Goal: Complete application form

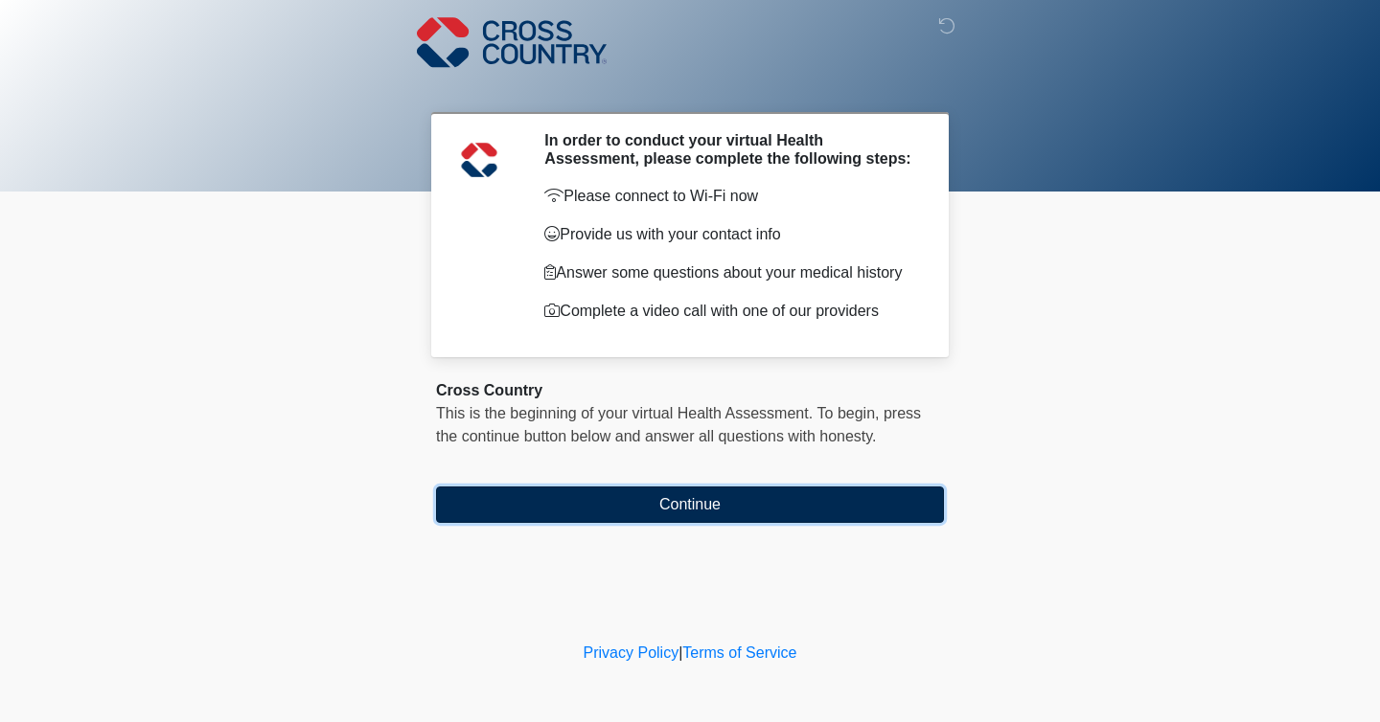
click at [708, 519] on button "Continue" at bounding box center [690, 505] width 508 height 36
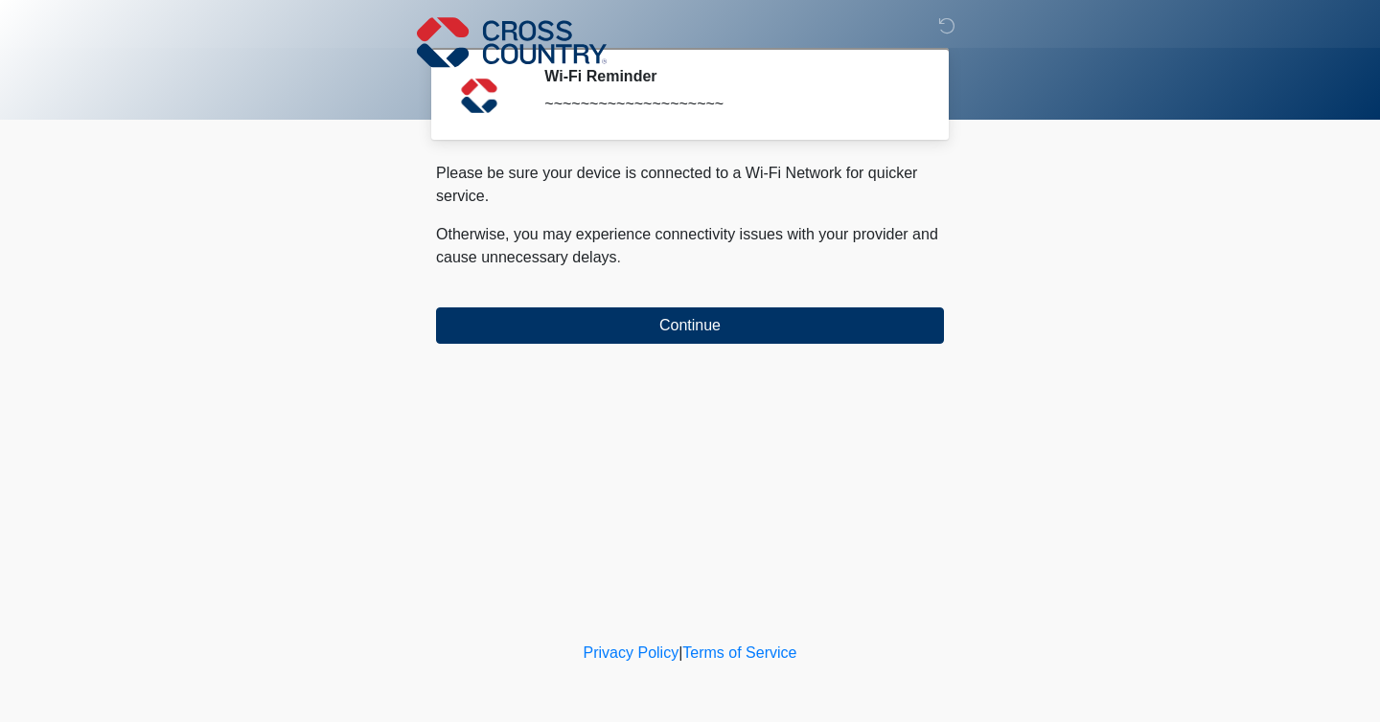
click at [667, 345] on div "‎ ‎ ‎ Wi-Fi Reminder ~~~~~~~~~~~~~~~~~~~~ Please connect to Wi-Fi now Provide u…" at bounding box center [689, 319] width 575 height 600
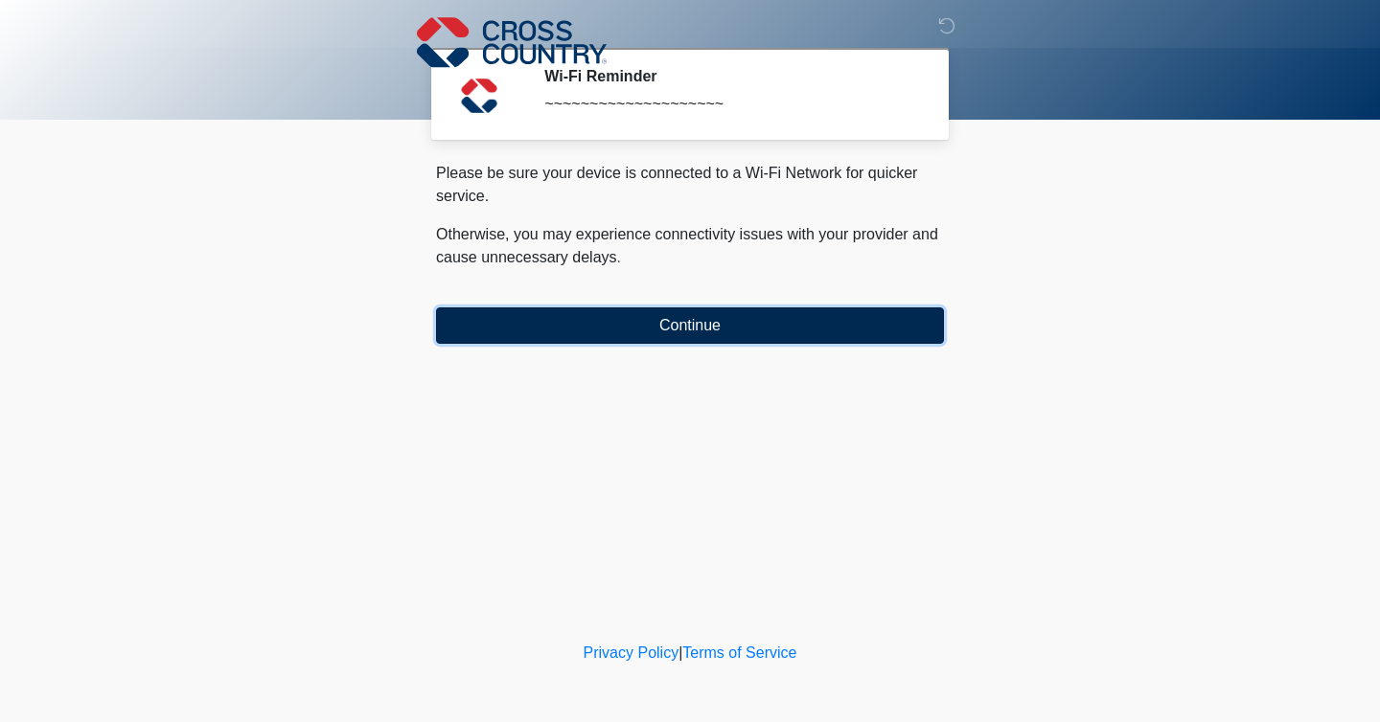
click at [650, 319] on button "Continue" at bounding box center [690, 326] width 508 height 36
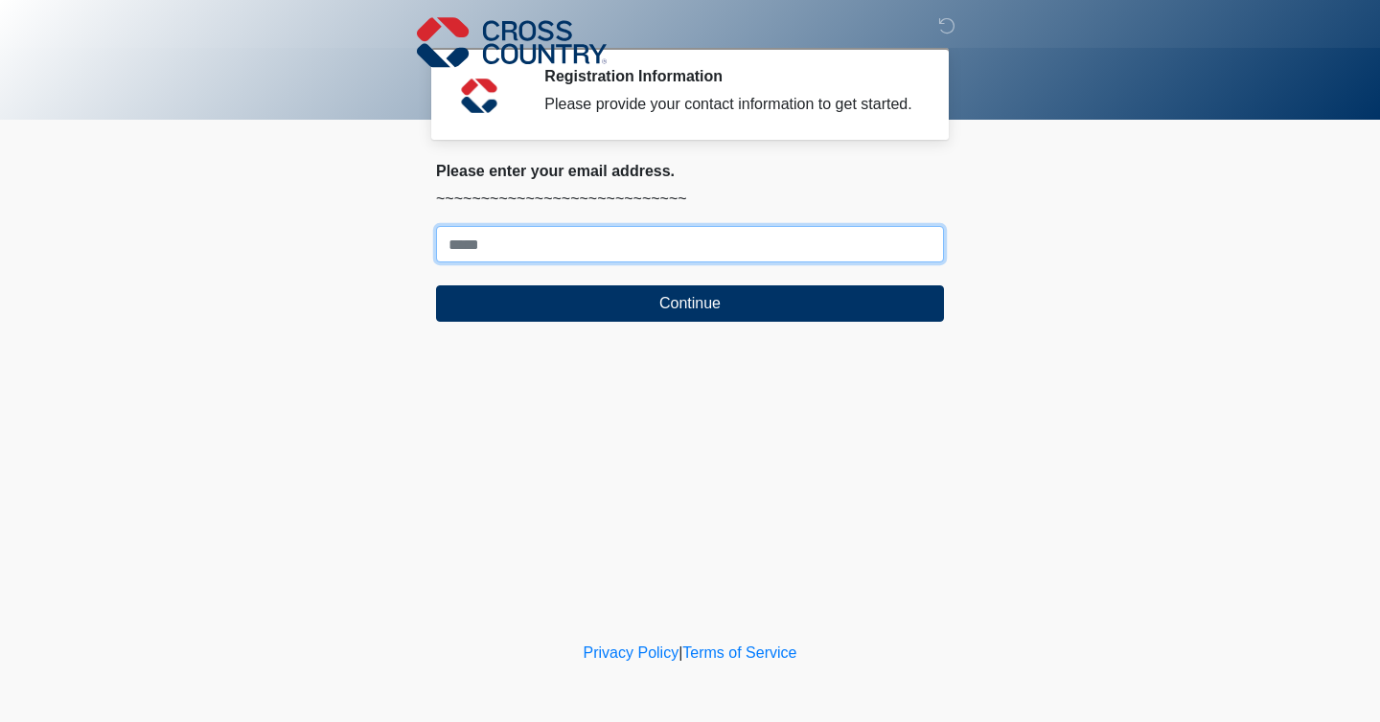
click at [616, 246] on input "Where should we email your response?" at bounding box center [690, 244] width 508 height 36
type input "**********"
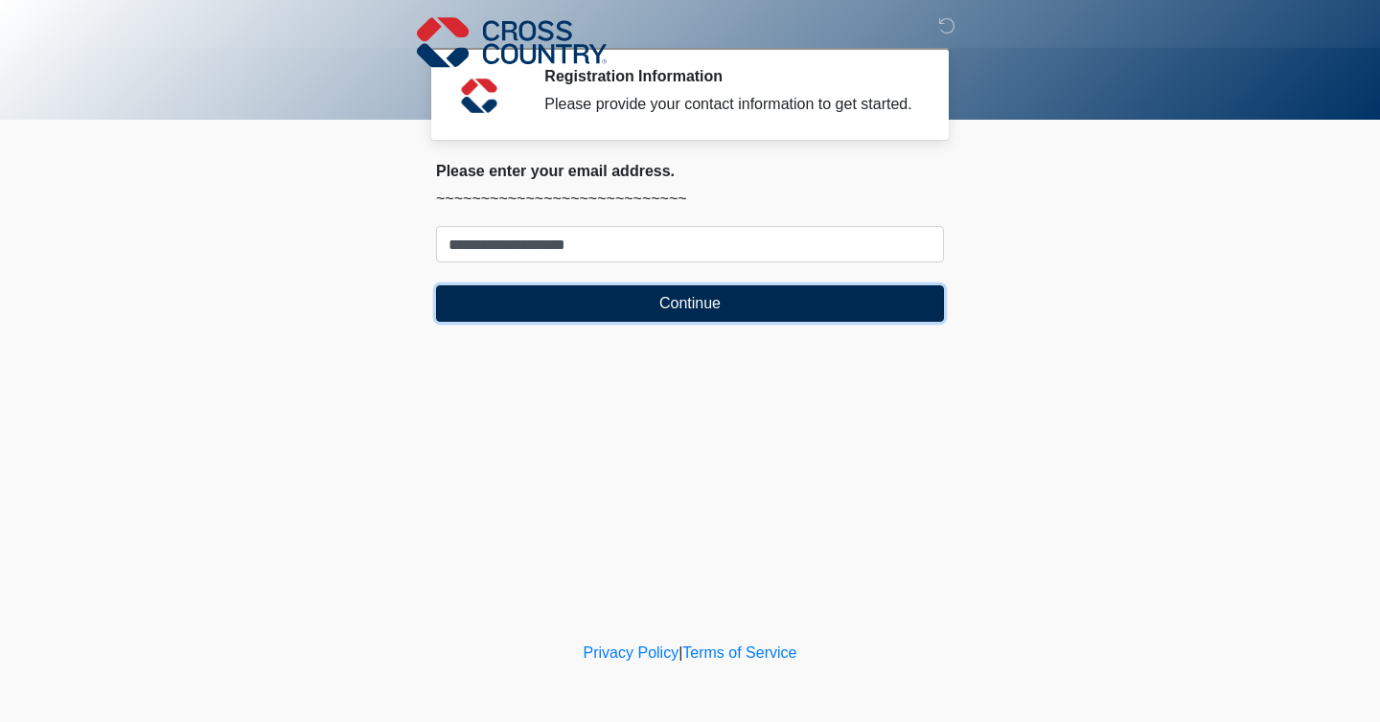
click at [641, 322] on button "Continue" at bounding box center [690, 304] width 508 height 36
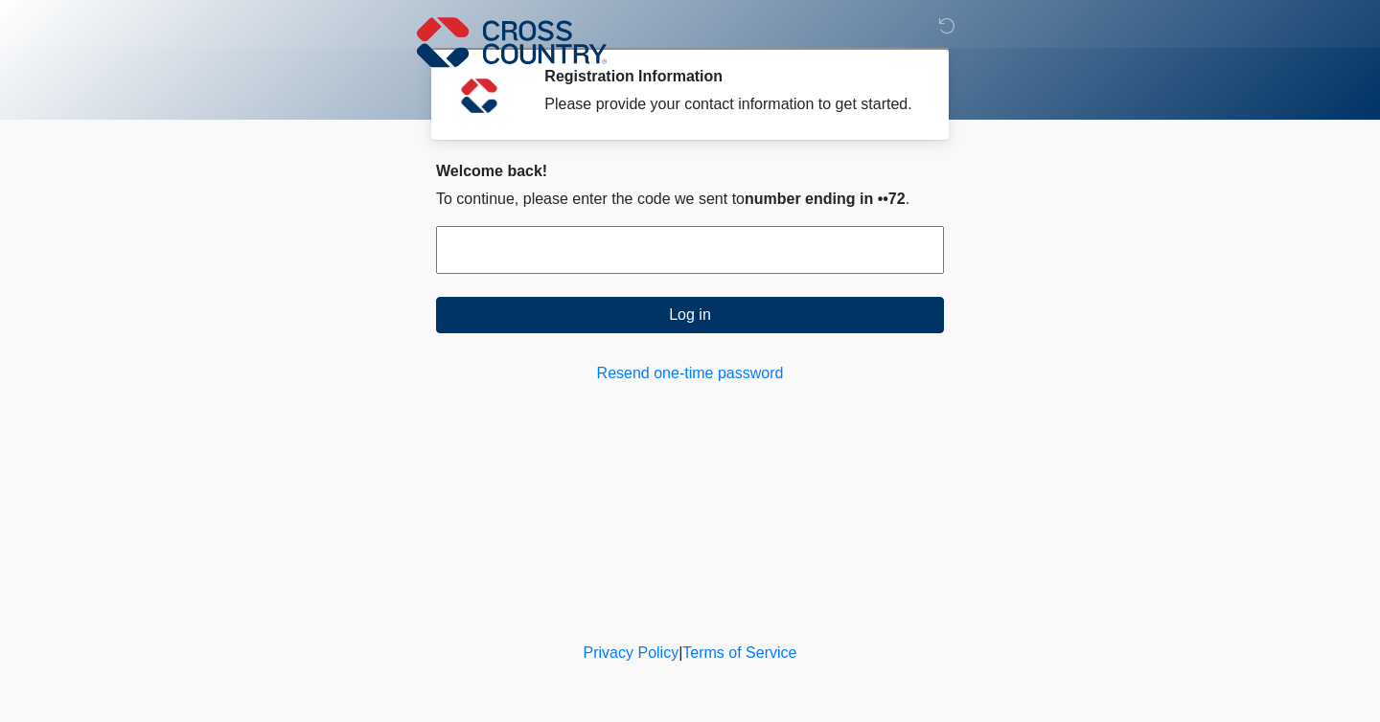
click at [620, 272] on input "text" at bounding box center [690, 250] width 508 height 48
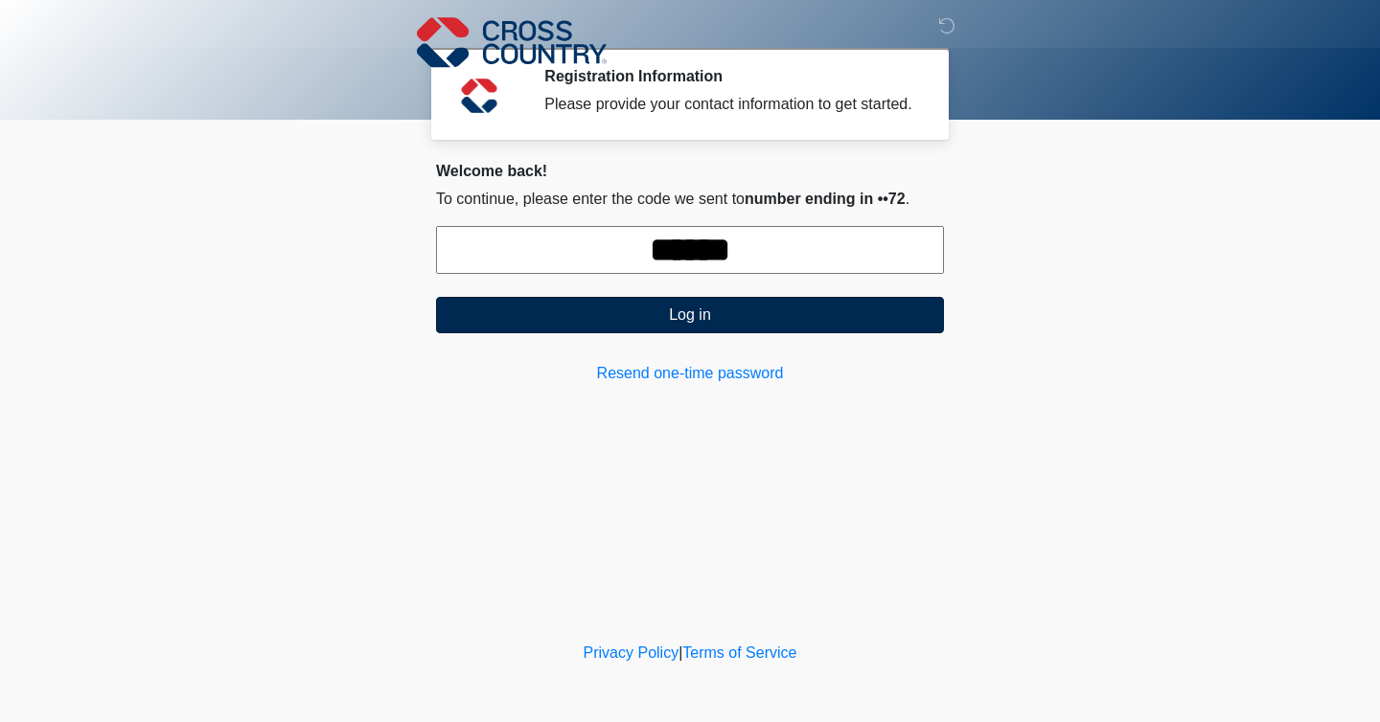
type input "******"
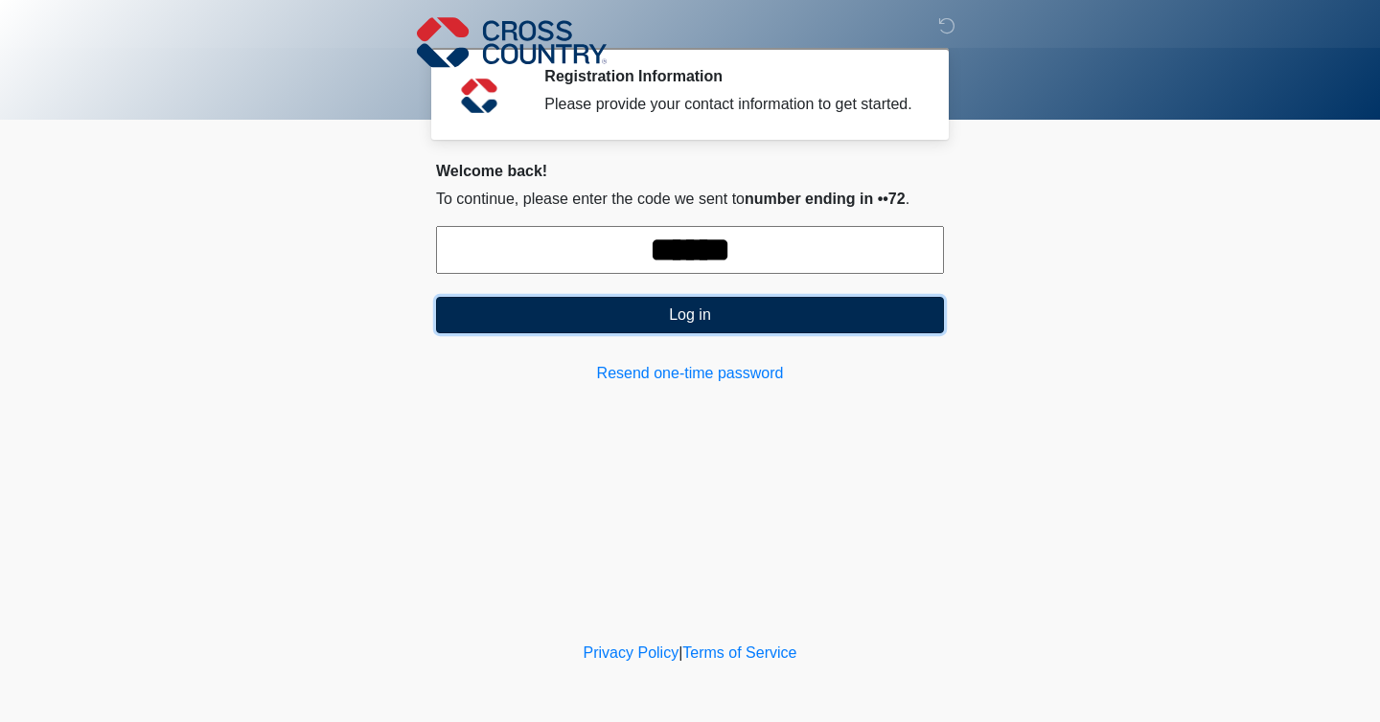
click at [657, 324] on button "Log in" at bounding box center [690, 315] width 508 height 36
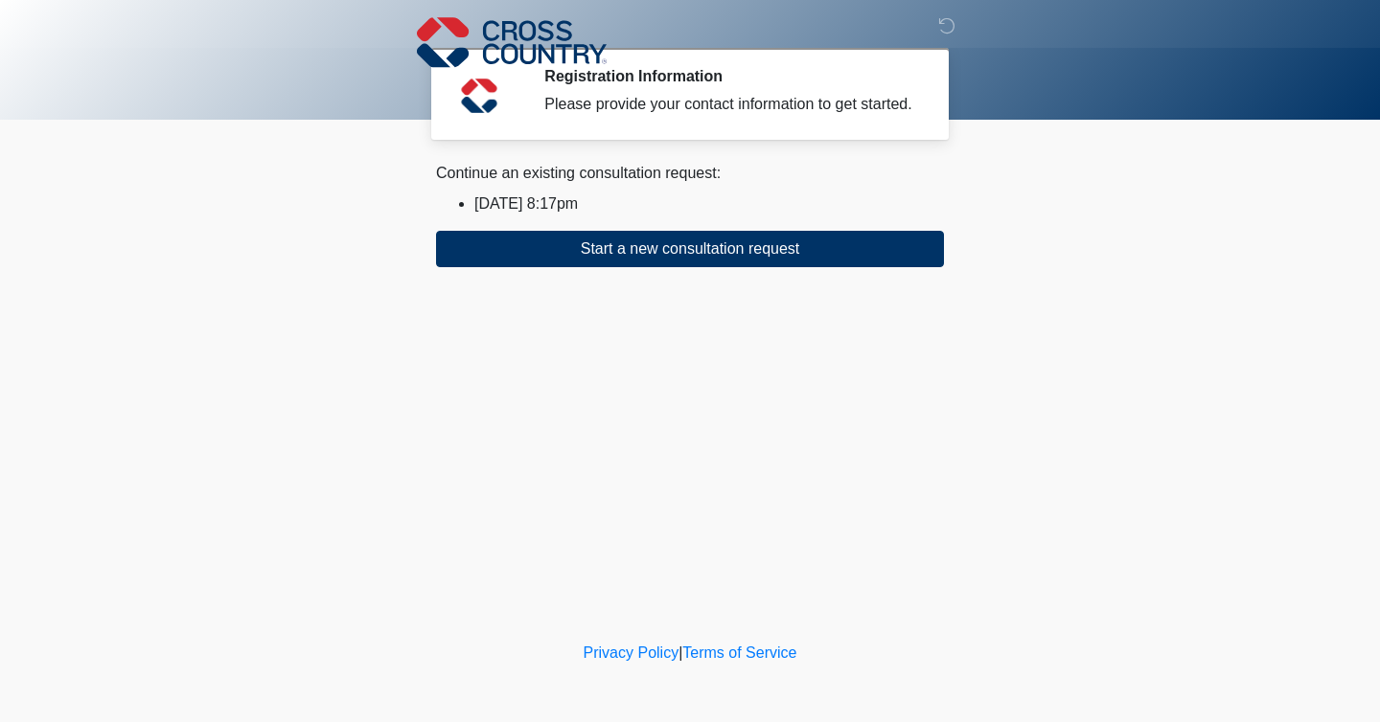
click at [593, 216] on li "2025/09/15 8:17pm" at bounding box center [708, 204] width 469 height 23
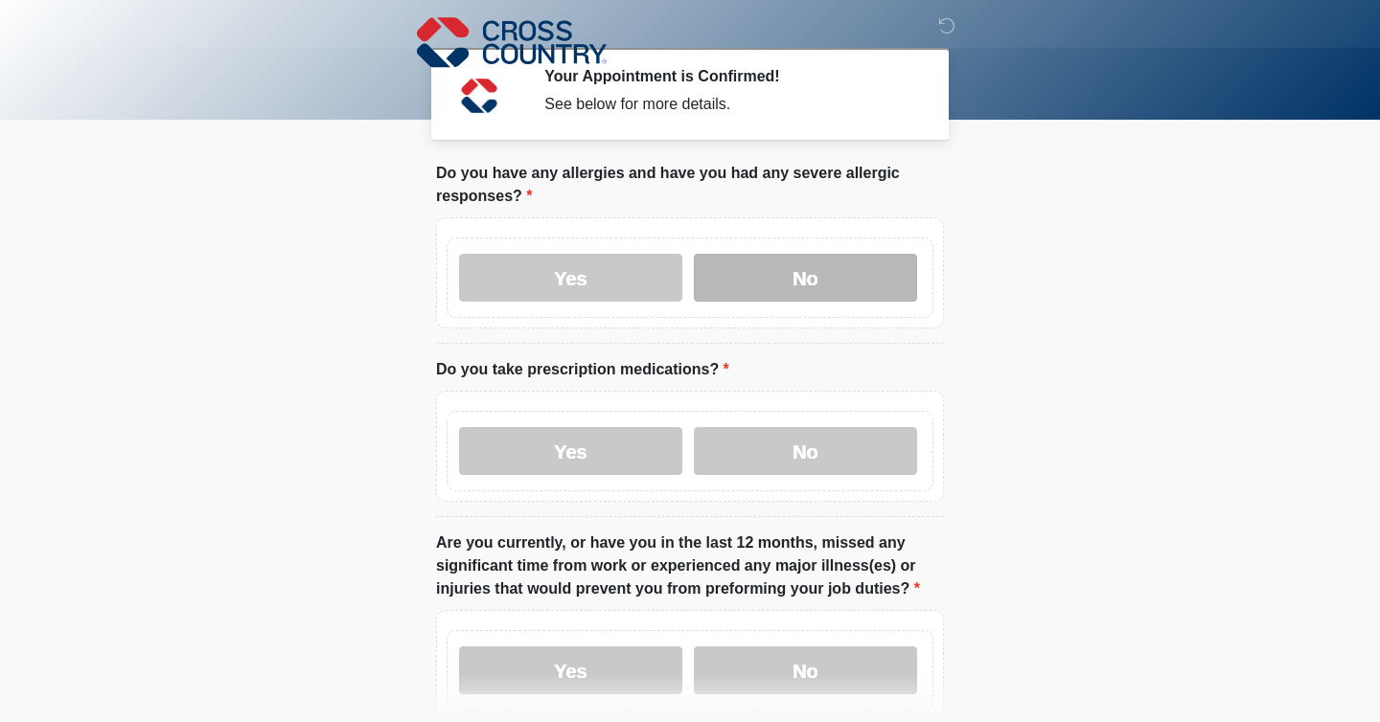
click at [852, 273] on label "No" at bounding box center [805, 278] width 223 height 48
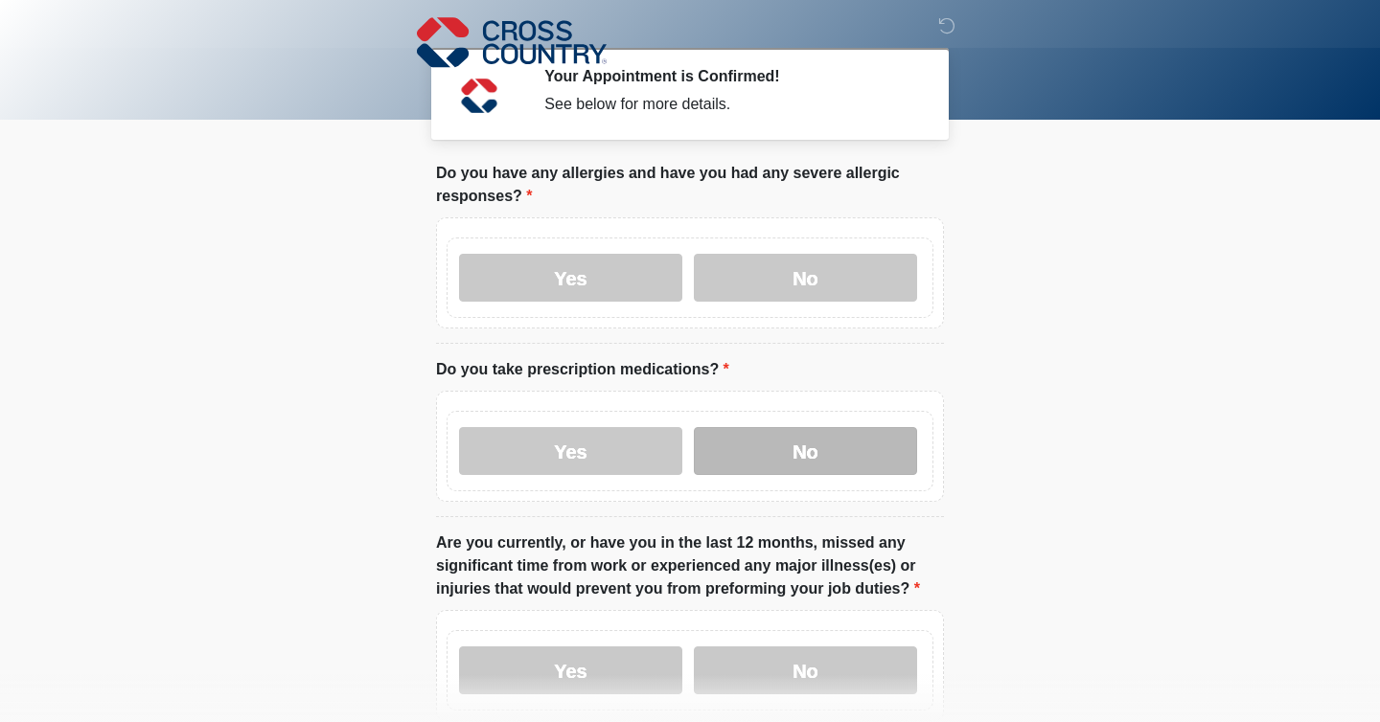
click at [775, 446] on label "No" at bounding box center [805, 451] width 223 height 48
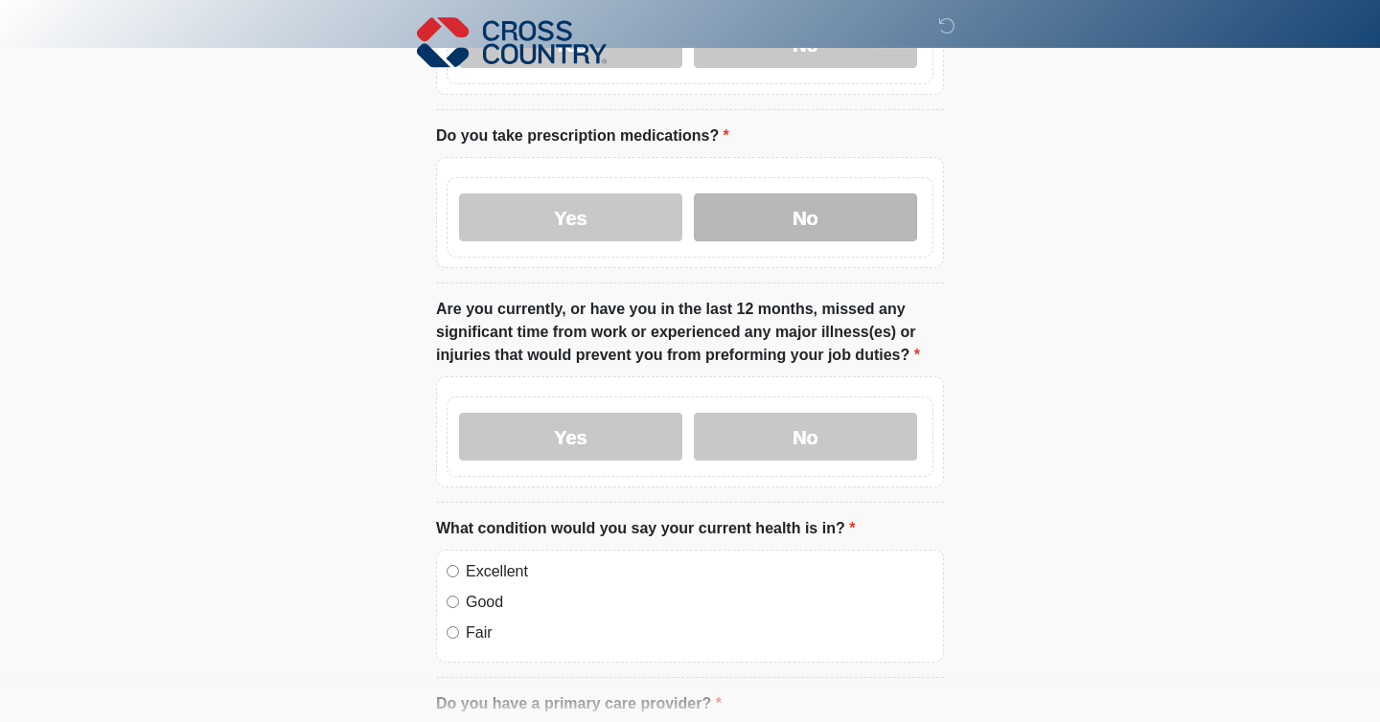
scroll to position [250, 0]
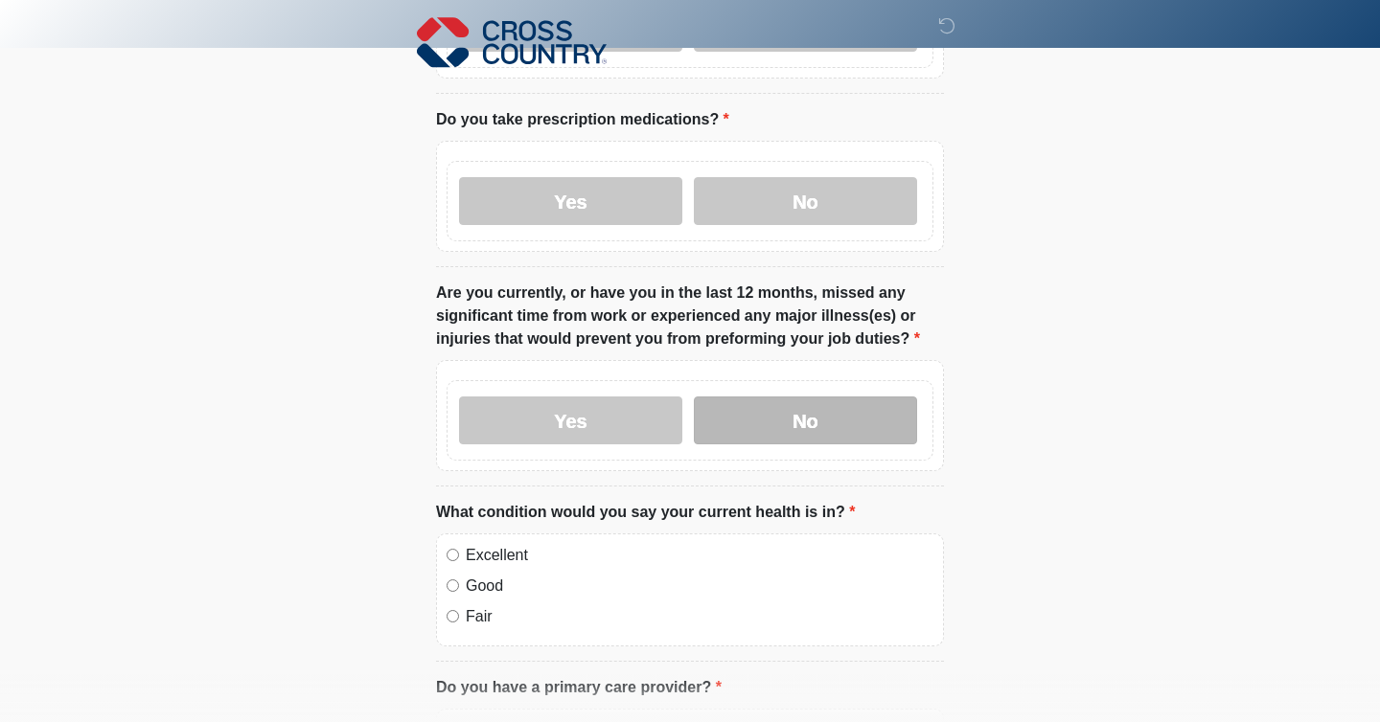
click at [775, 426] on label "No" at bounding box center [805, 421] width 223 height 48
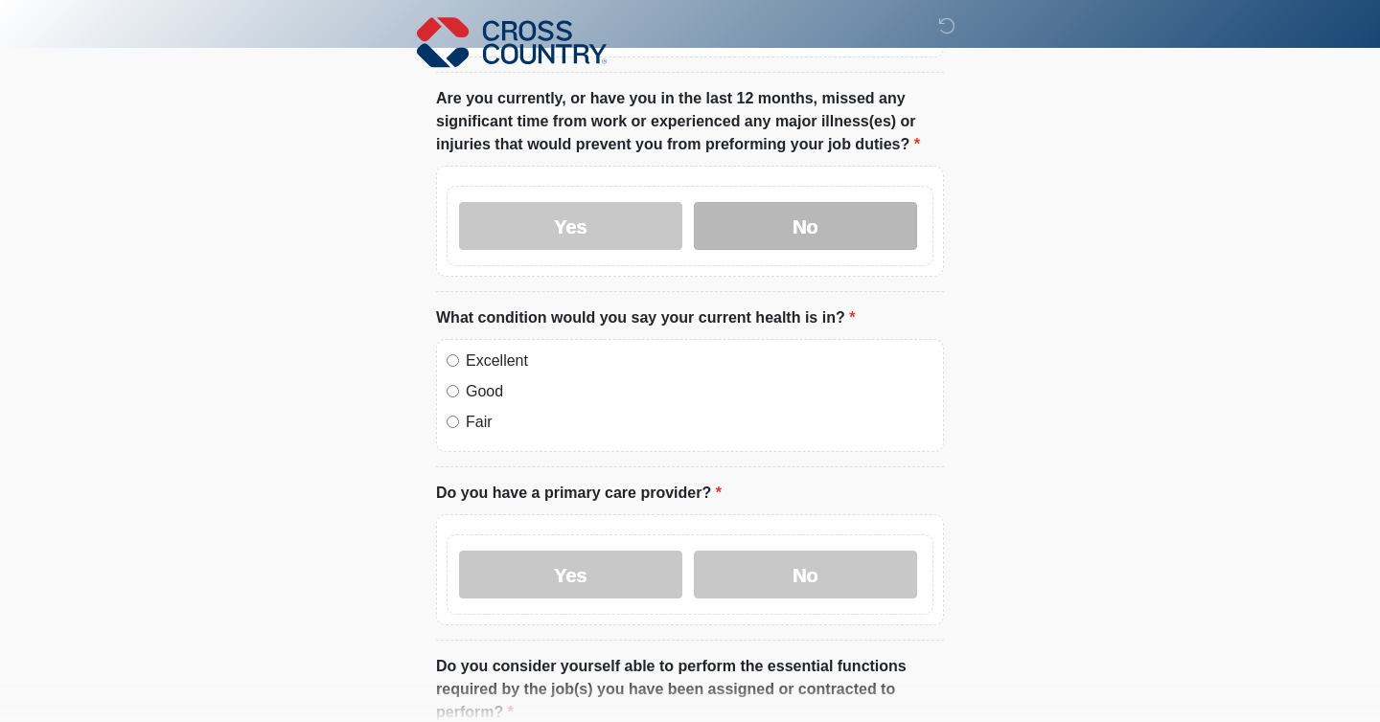
scroll to position [449, 0]
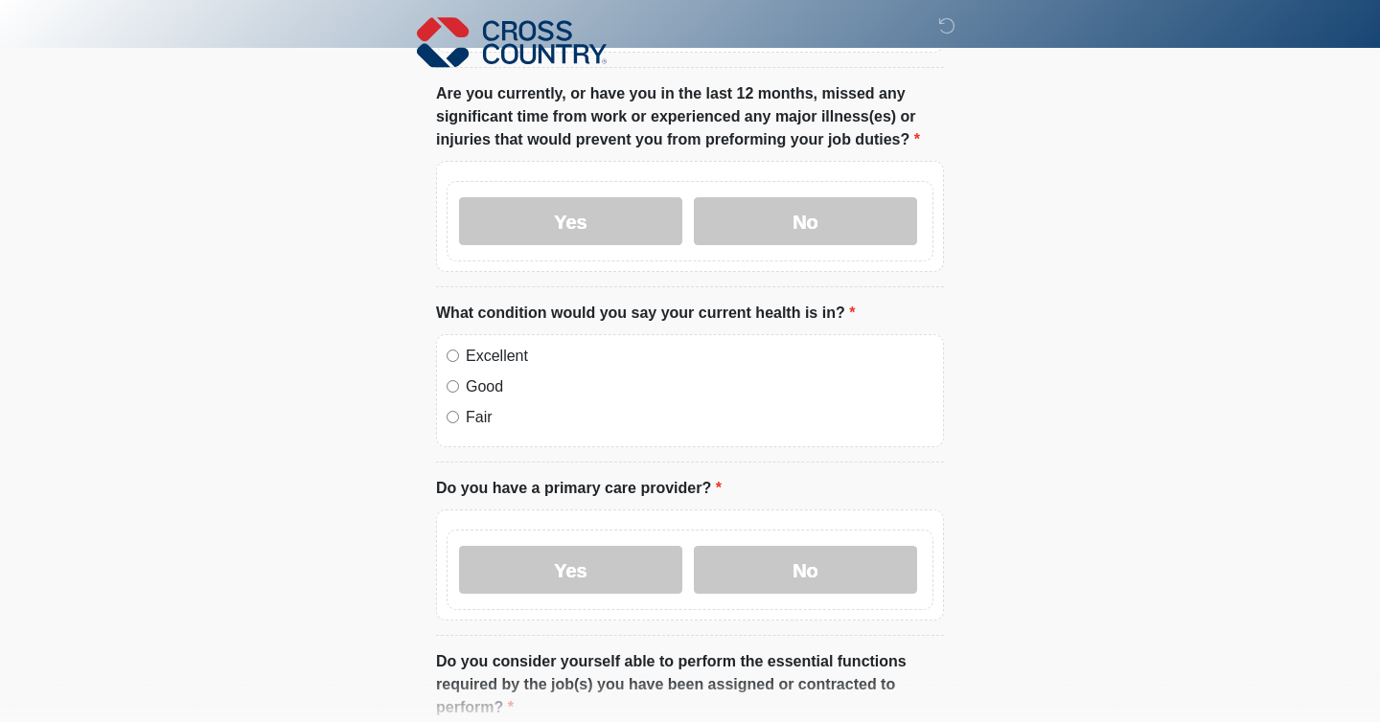
click at [476, 356] on label "Excellent" at bounding box center [700, 356] width 468 height 23
click at [646, 568] on label "Yes" at bounding box center [570, 570] width 223 height 48
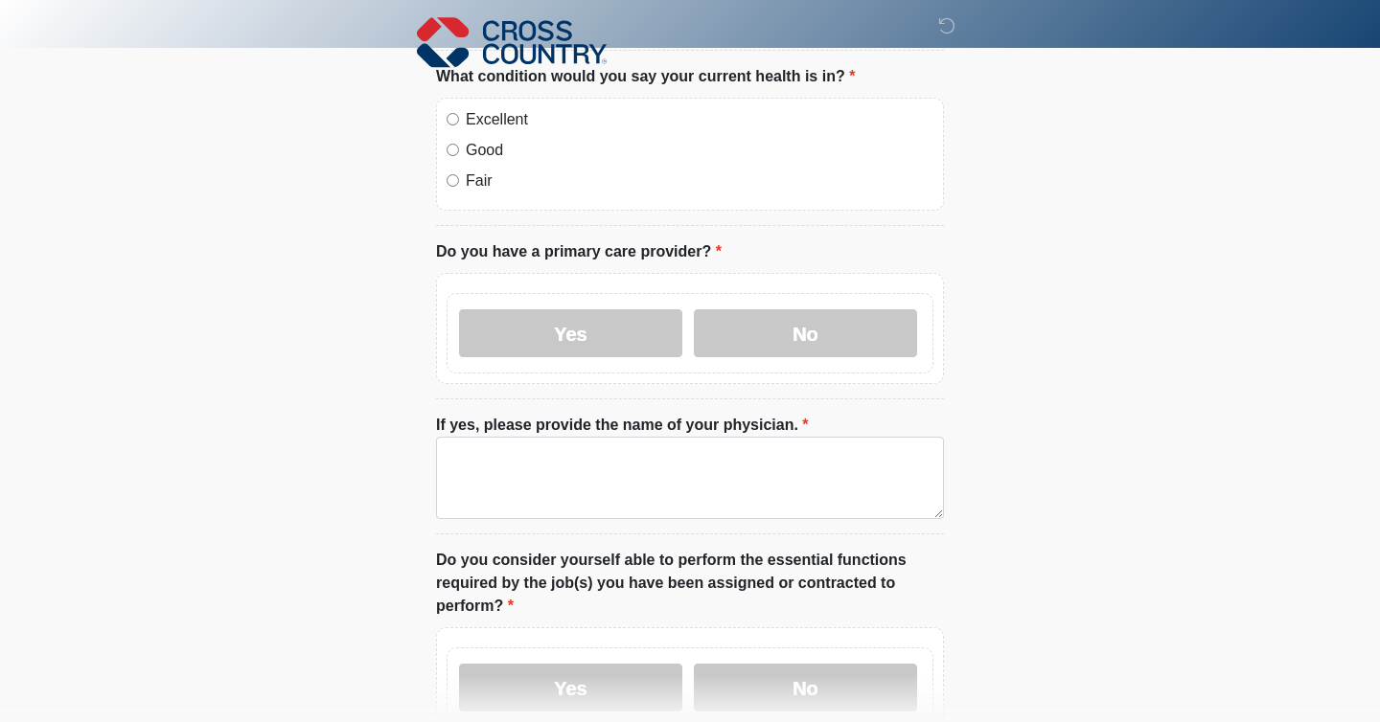
scroll to position [687, 0]
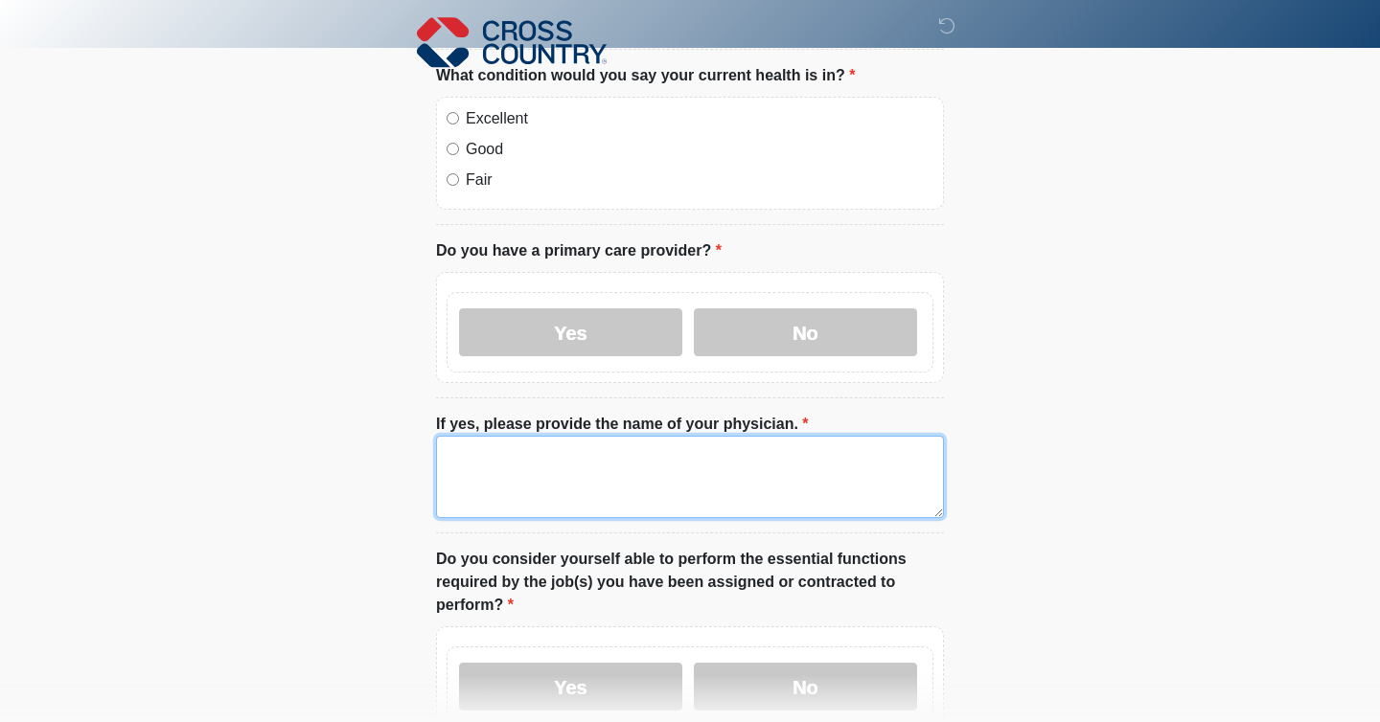
click at [637, 507] on textarea "If yes, please provide the name of your physician." at bounding box center [690, 477] width 508 height 82
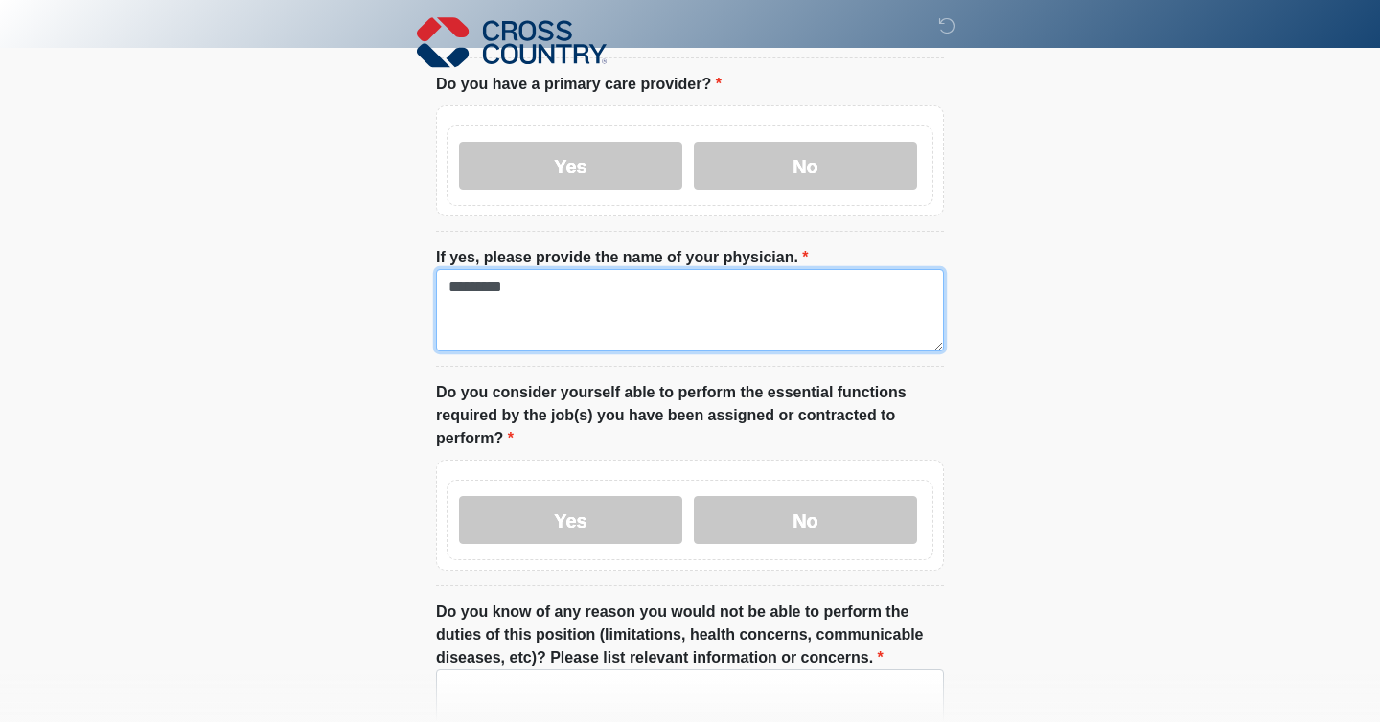
scroll to position [856, 0]
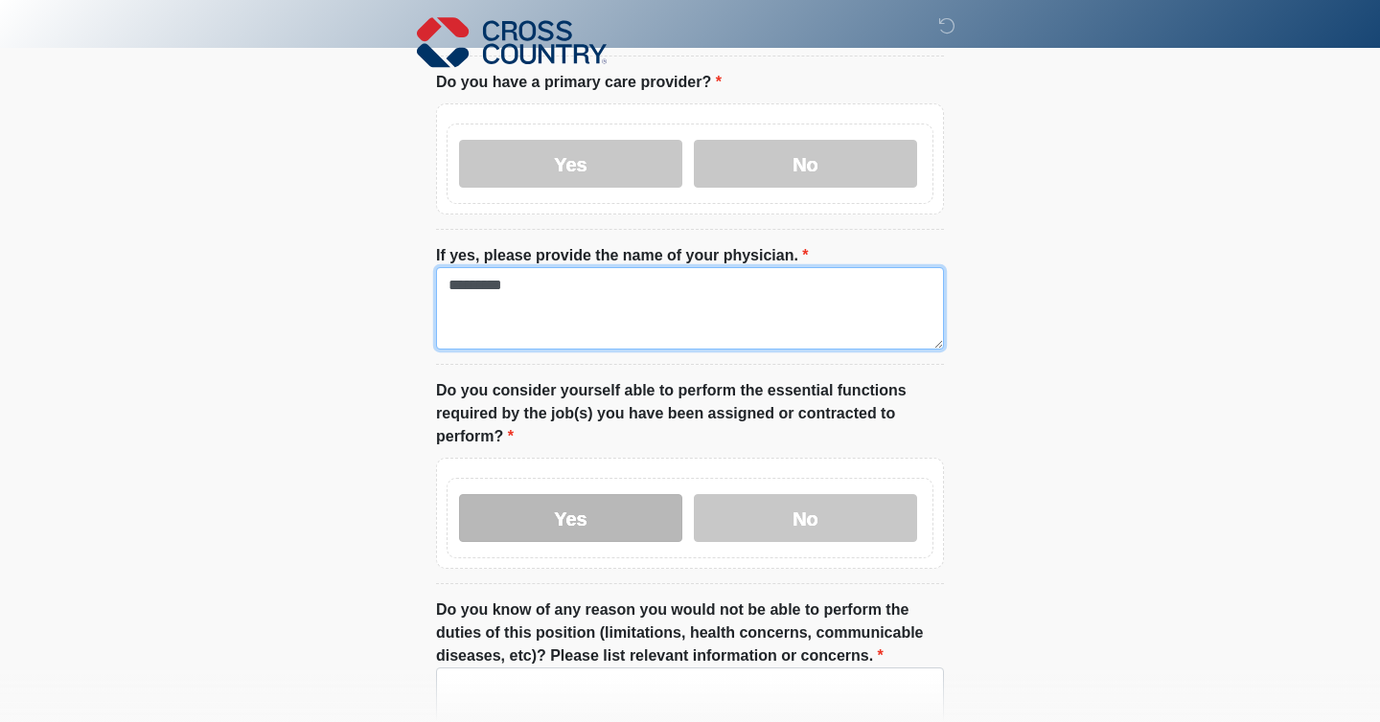
type textarea "*********"
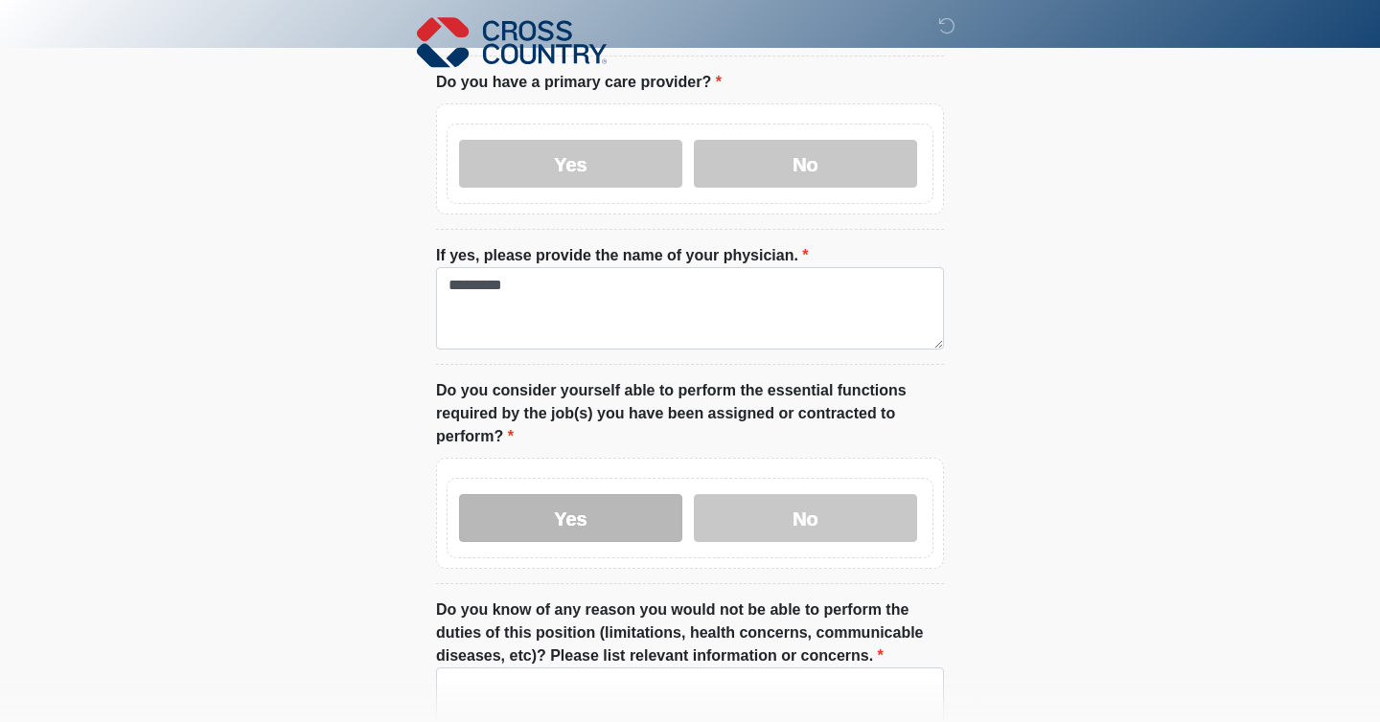
click at [629, 515] on label "Yes" at bounding box center [570, 518] width 223 height 48
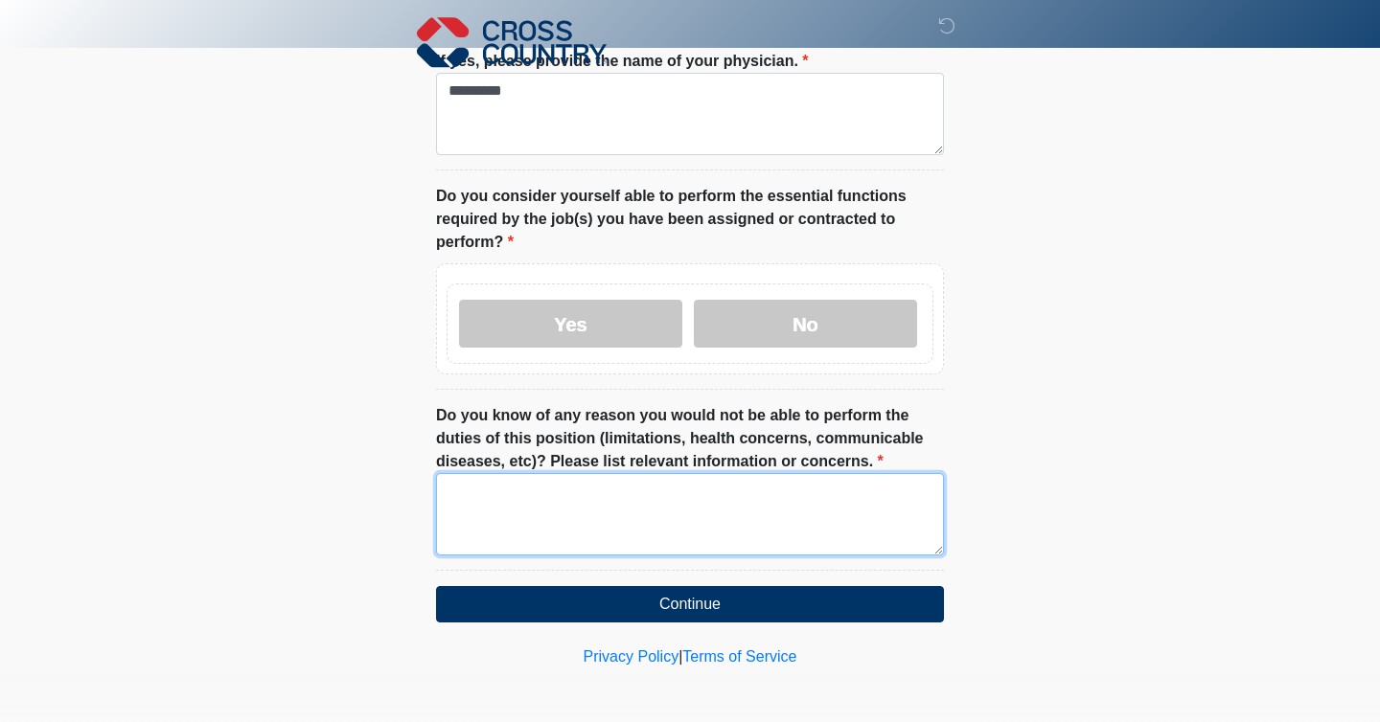
click at [629, 515] on textarea "Do you know of any reason you would not be able to perform the duties of this p…" at bounding box center [690, 514] width 508 height 82
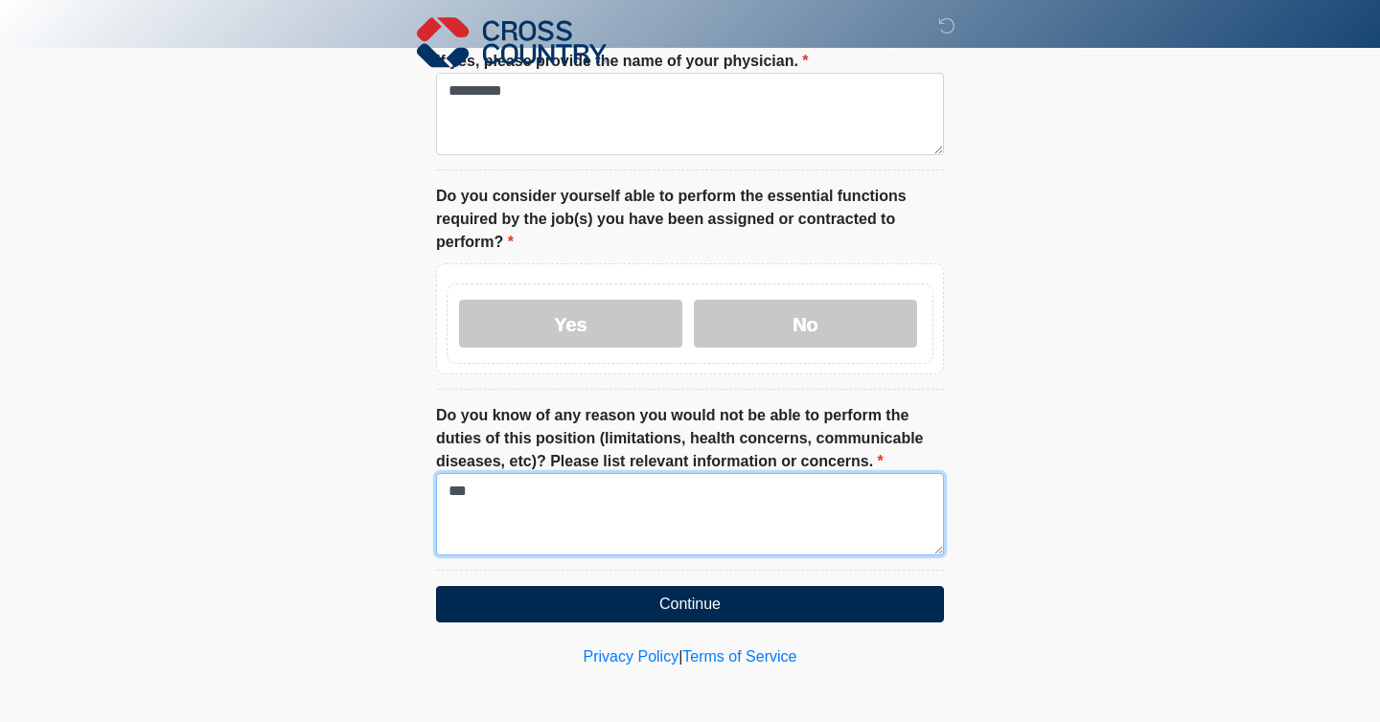
type textarea "***"
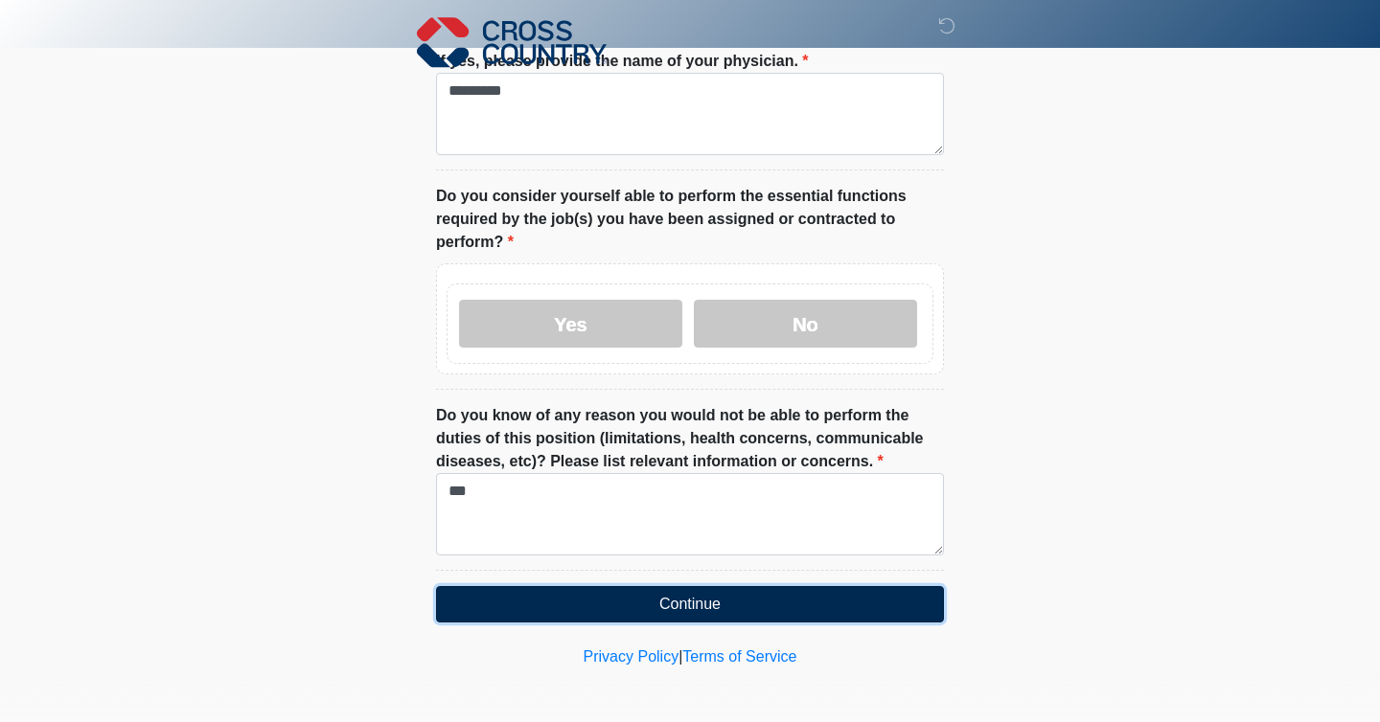
click at [669, 602] on button "Continue" at bounding box center [690, 604] width 508 height 36
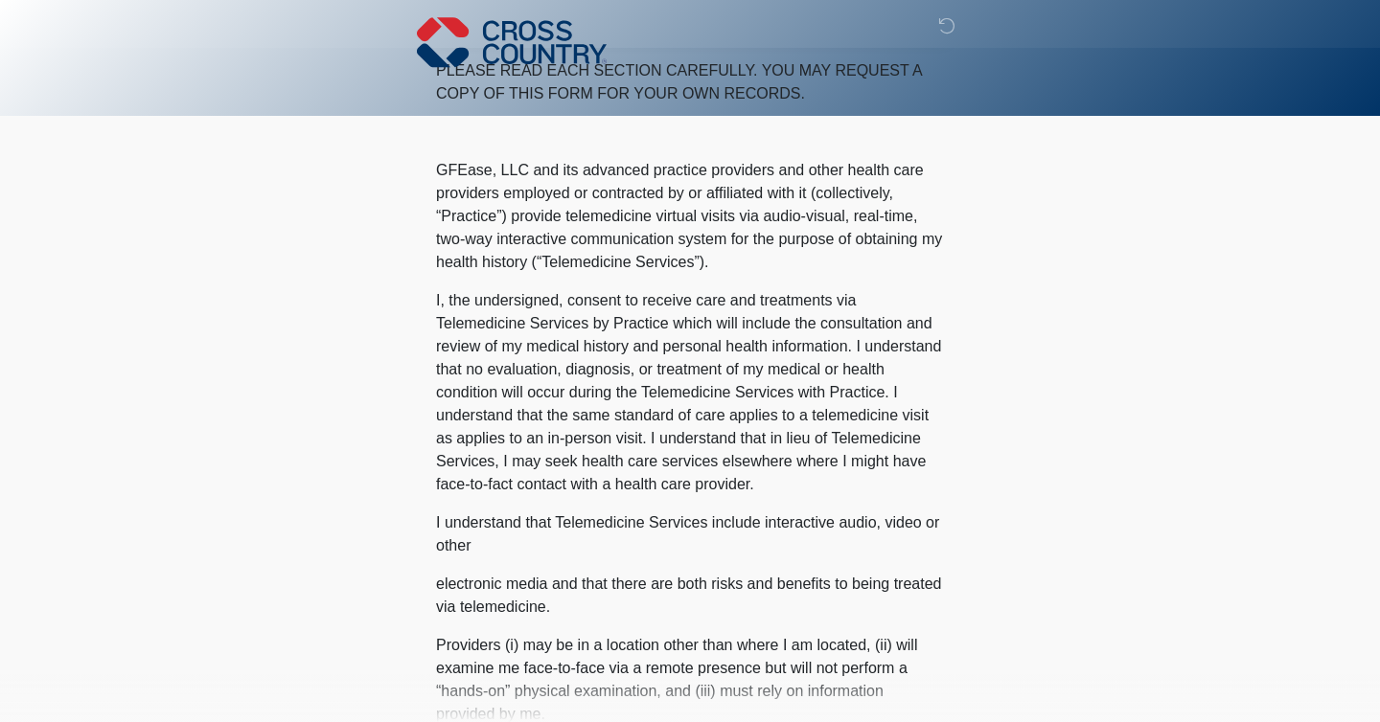
scroll to position [0, 0]
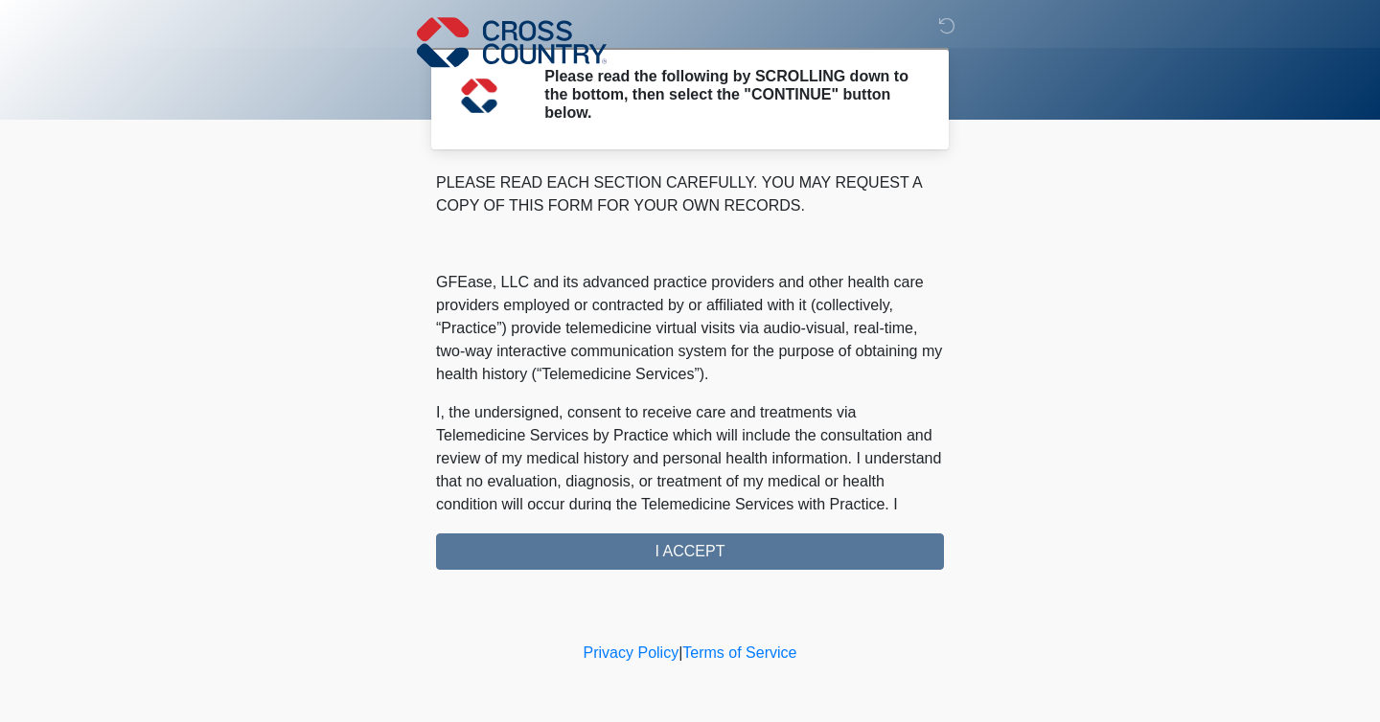
click at [671, 539] on div "PLEASE READ EACH SECTION CAREFULLY. YOU MAY REQUEST A COPY OF THIS FORM FOR YOU…" at bounding box center [690, 371] width 508 height 399
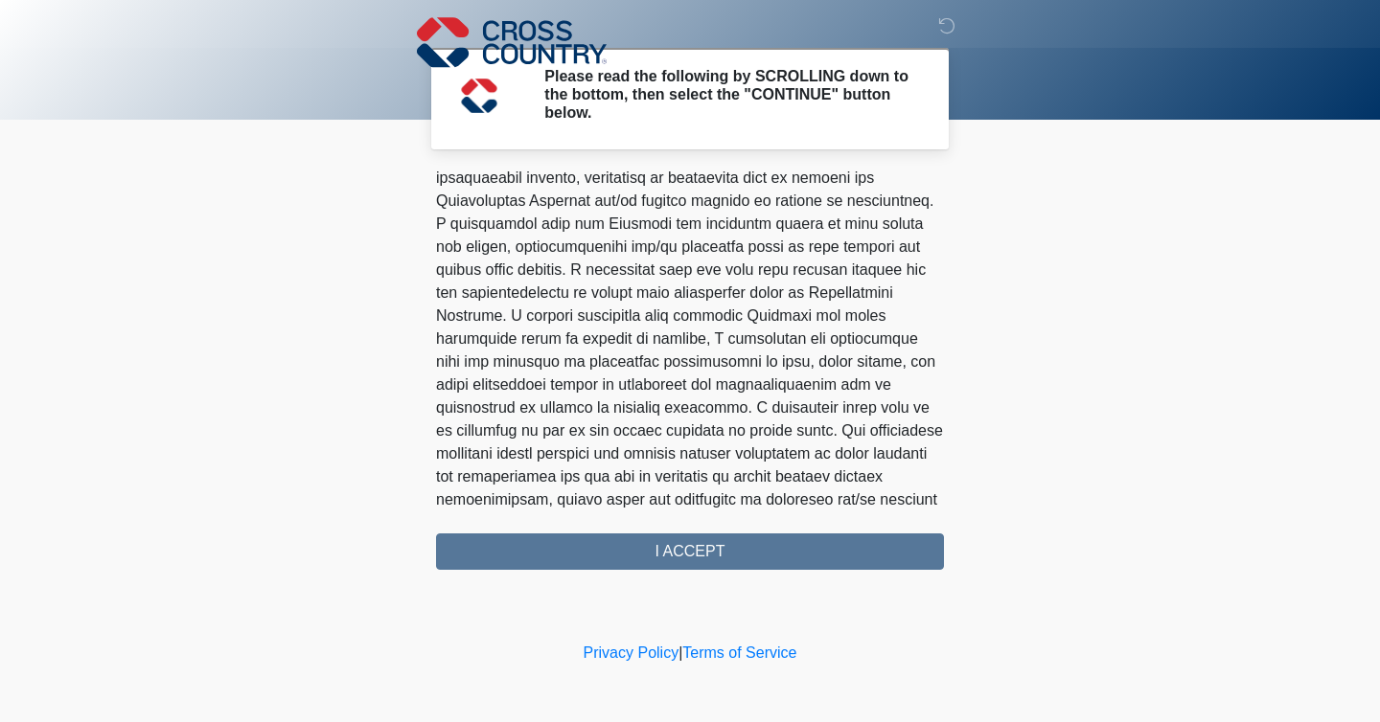
scroll to position [1194, 0]
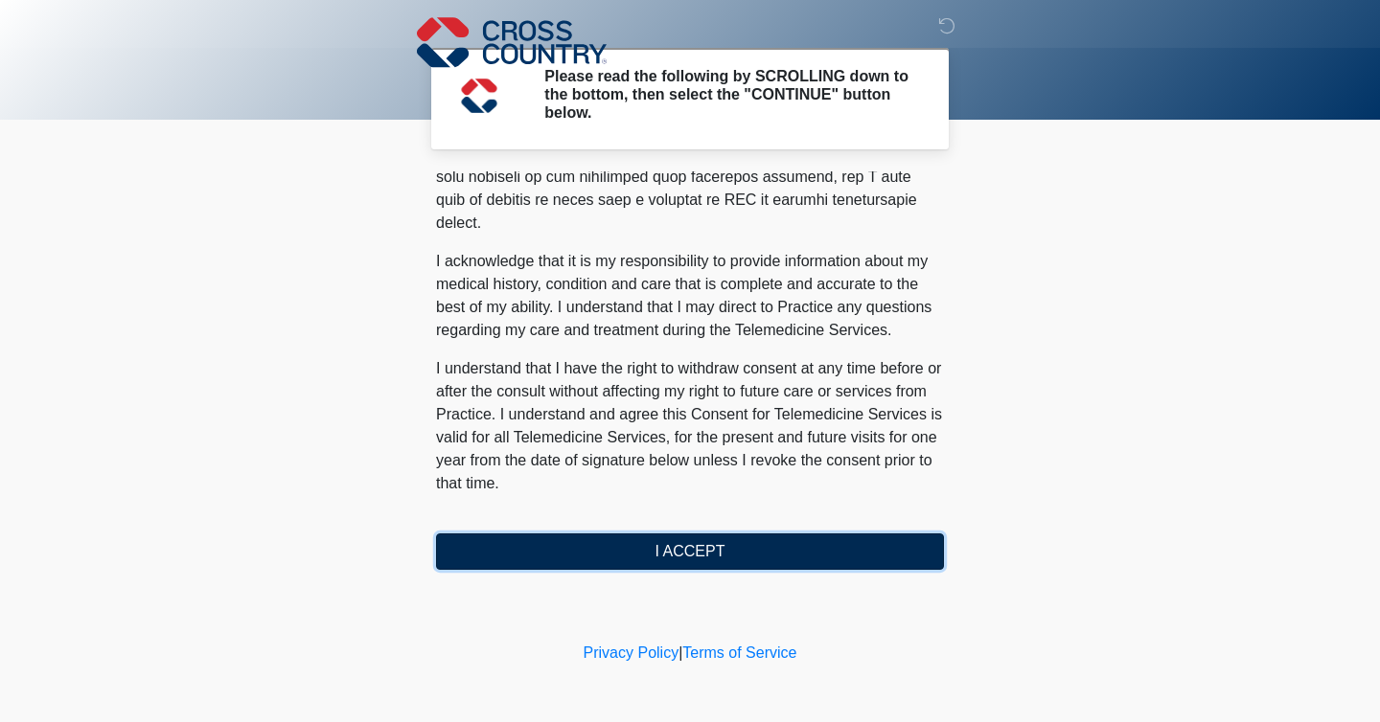
click at [673, 538] on button "I ACCEPT" at bounding box center [690, 552] width 508 height 36
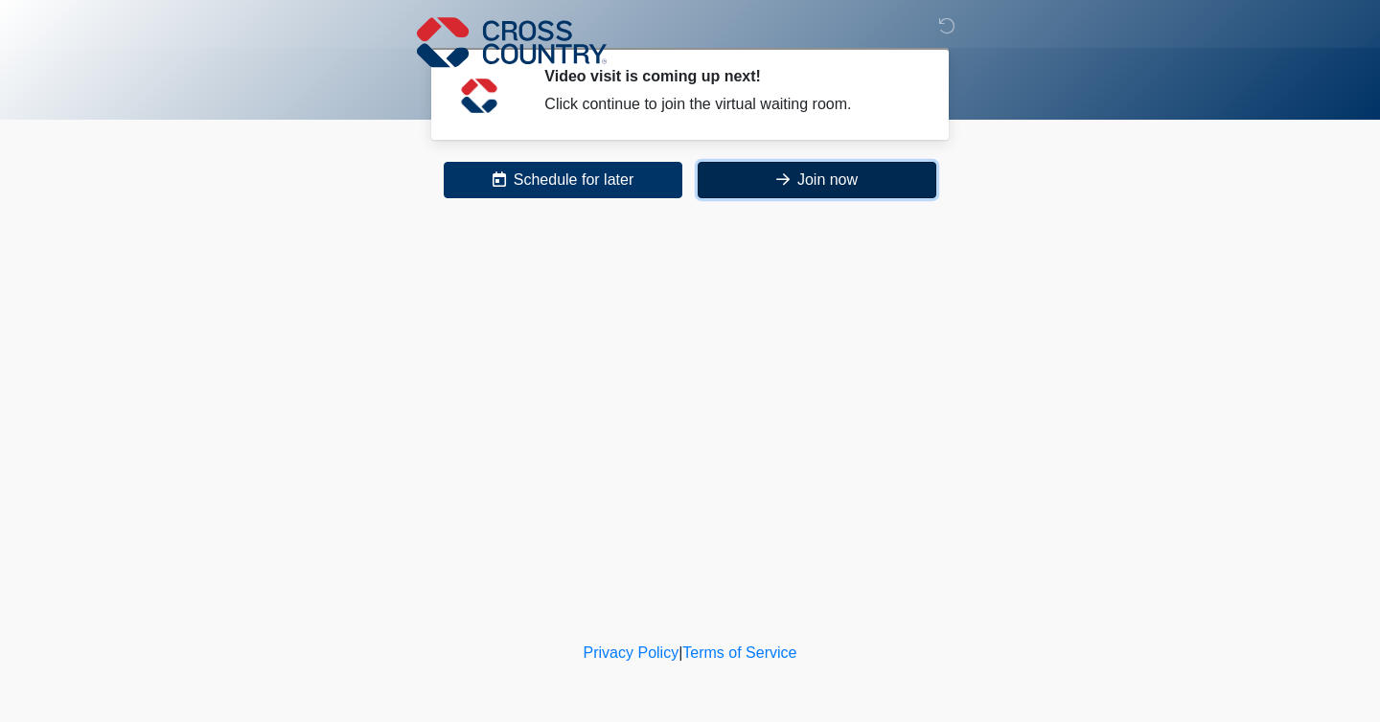
click at [779, 183] on icon at bounding box center [782, 179] width 13 height 15
